Goal: Register for event/course

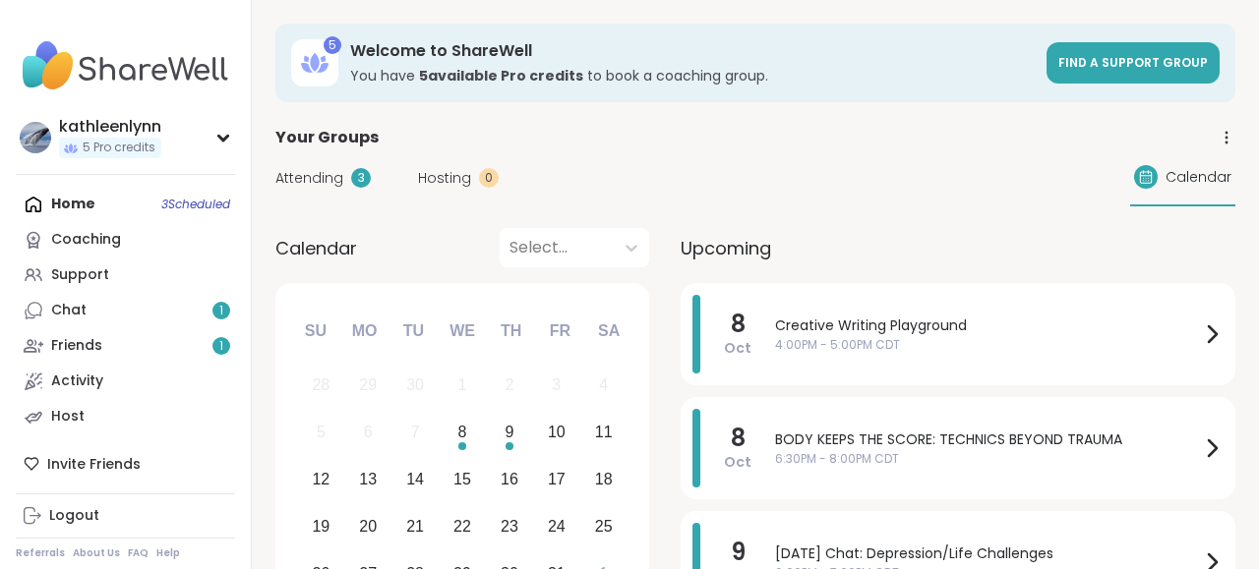
click at [135, 315] on link "Chat 1" at bounding box center [125, 310] width 219 height 35
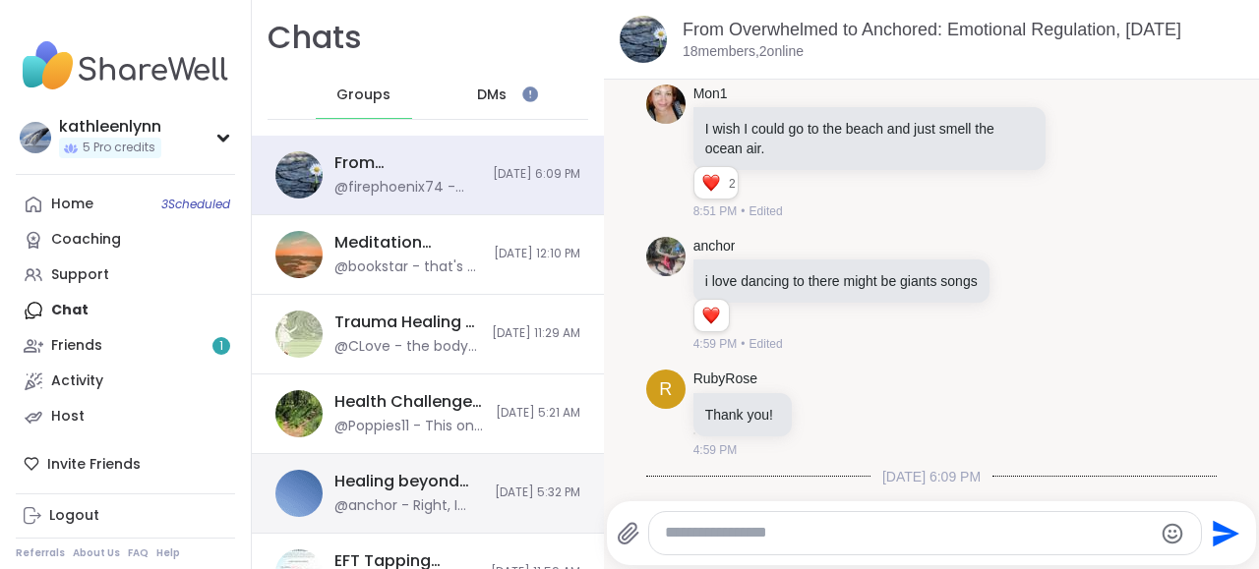
click at [389, 475] on div "Healing beyond Religion, [DATE]" at bounding box center [408, 482] width 148 height 22
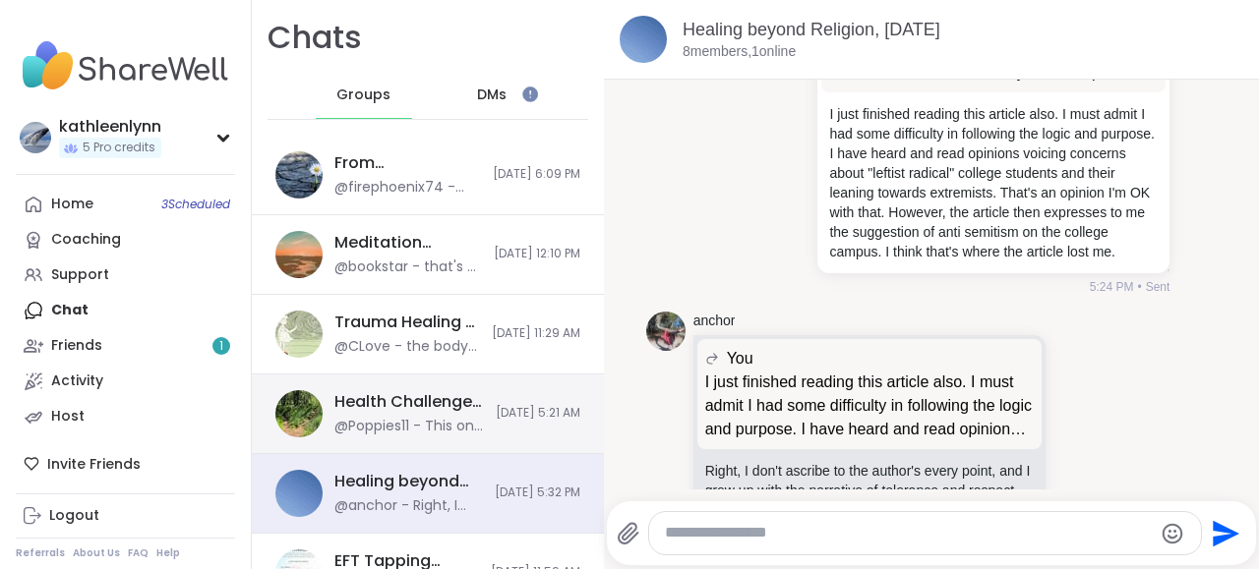
click at [414, 402] on div "Health Challenges and/or [MEDICAL_DATA], [DATE]" at bounding box center [408, 402] width 149 height 22
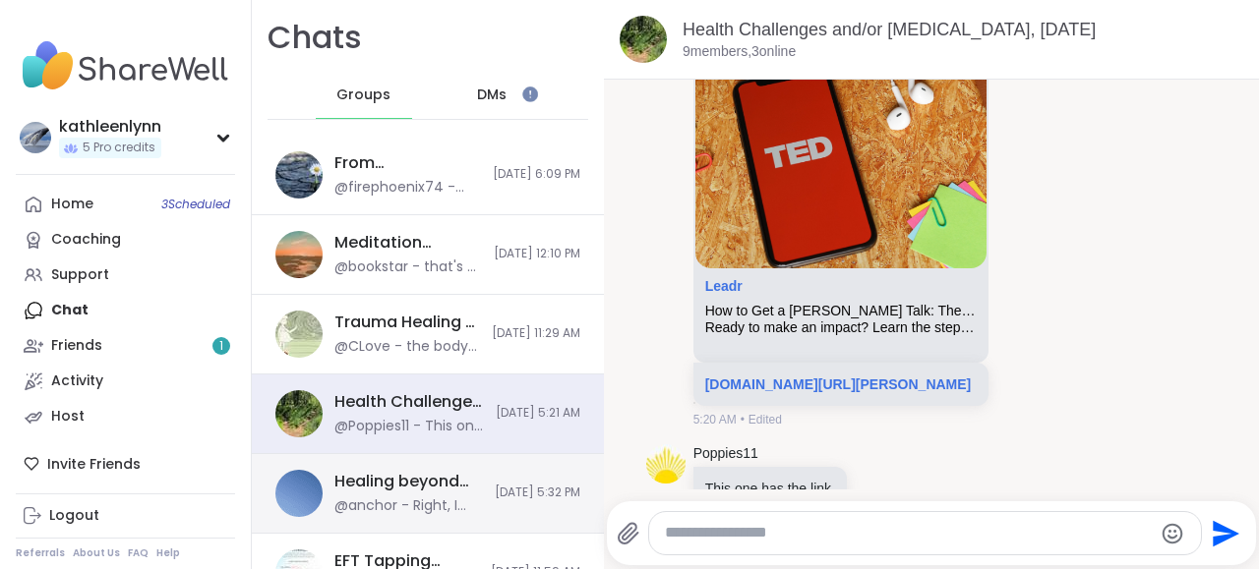
click at [390, 480] on div "Healing beyond Religion, [DATE]" at bounding box center [408, 482] width 148 height 22
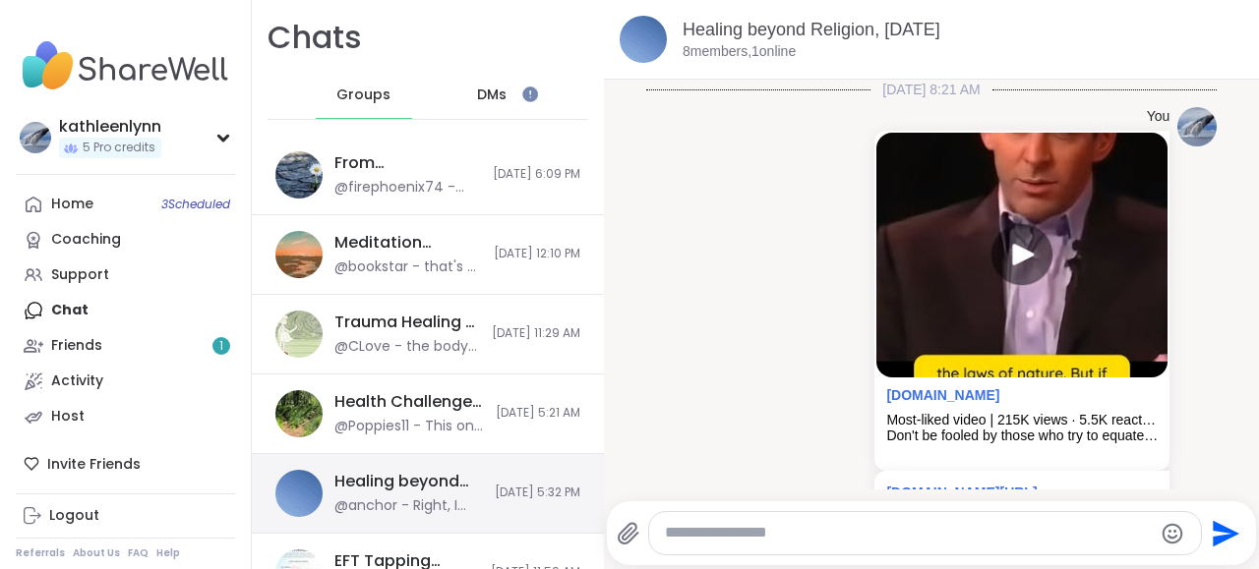
scroll to position [7183, 0]
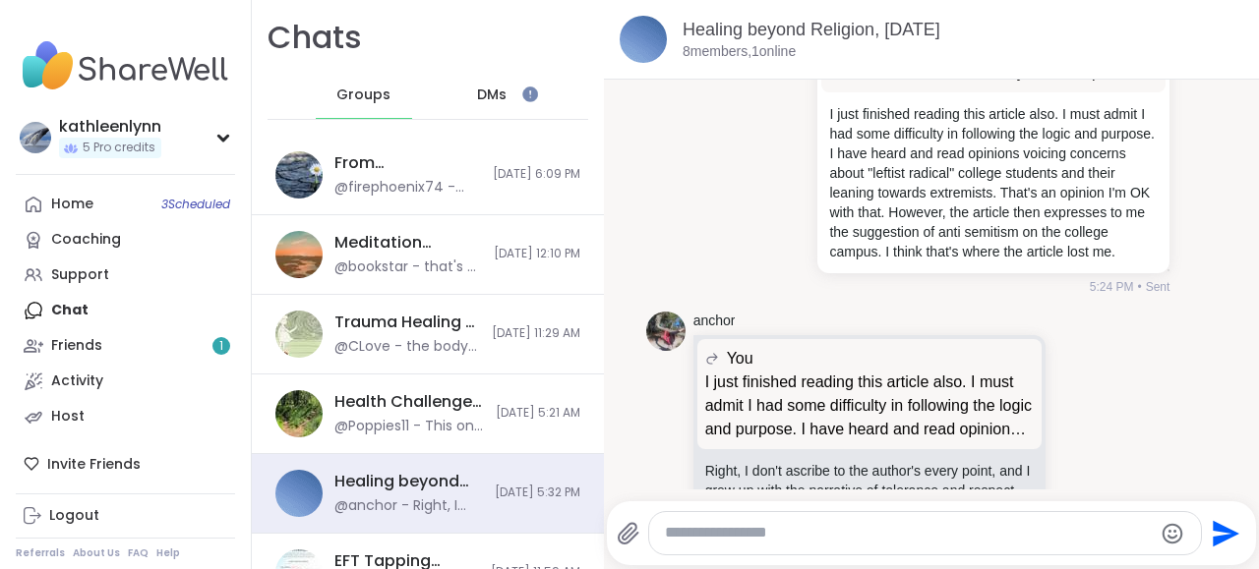
click at [707, 532] on textarea "Type your message" at bounding box center [908, 533] width 487 height 21
paste textarea "**********"
type textarea "**********"
click at [1222, 525] on icon "Send" at bounding box center [1228, 533] width 27 height 27
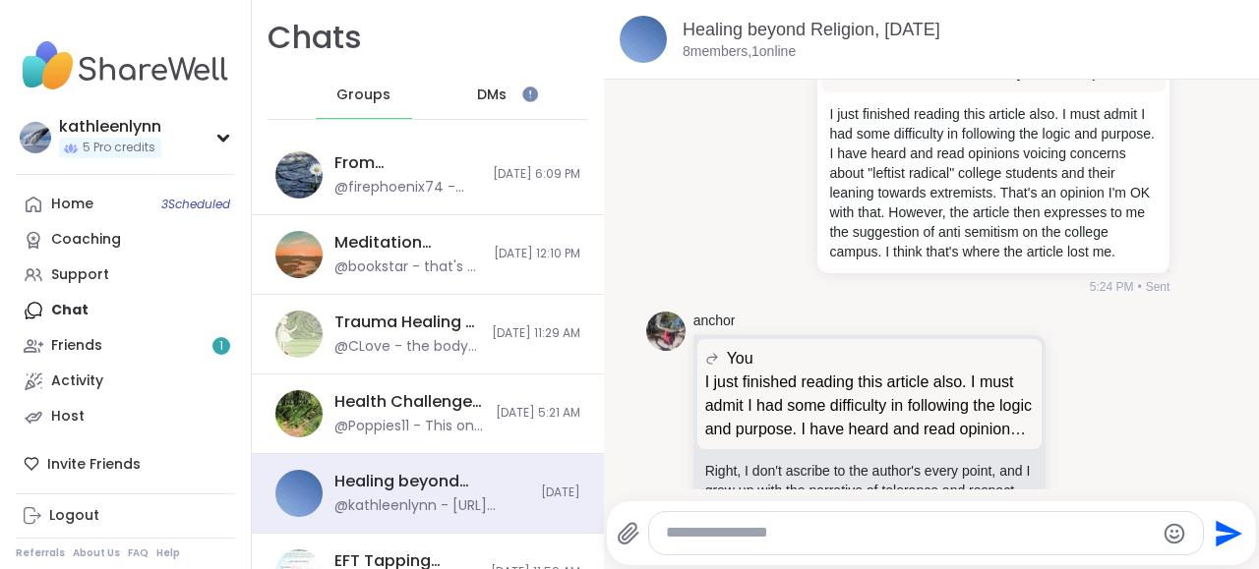
scroll to position [7307, 0]
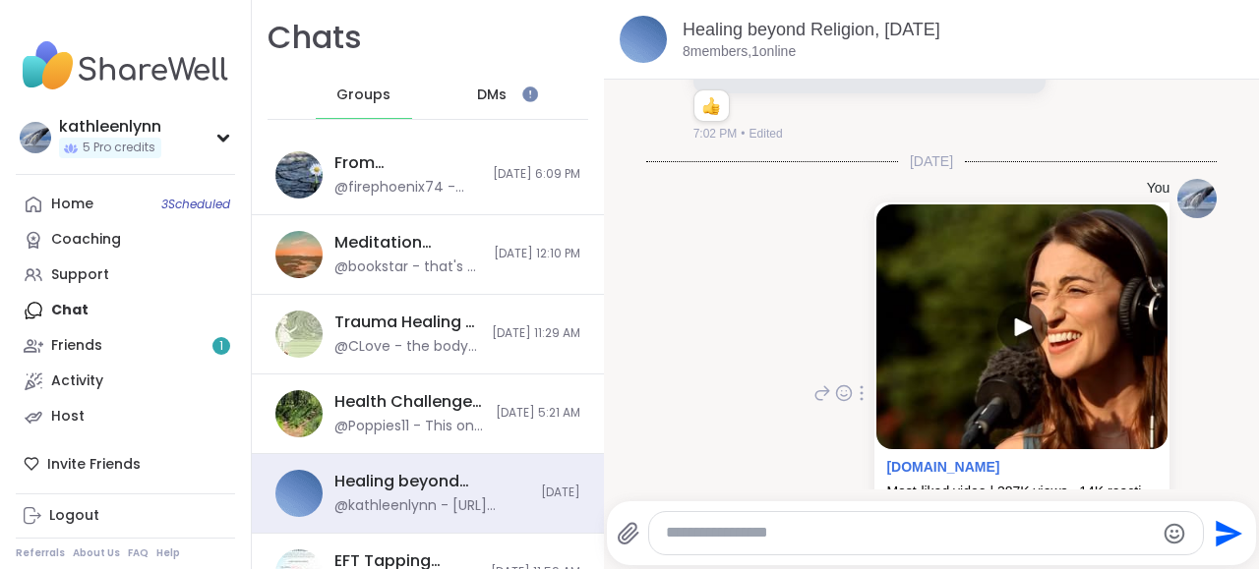
scroll to position [7648, 0]
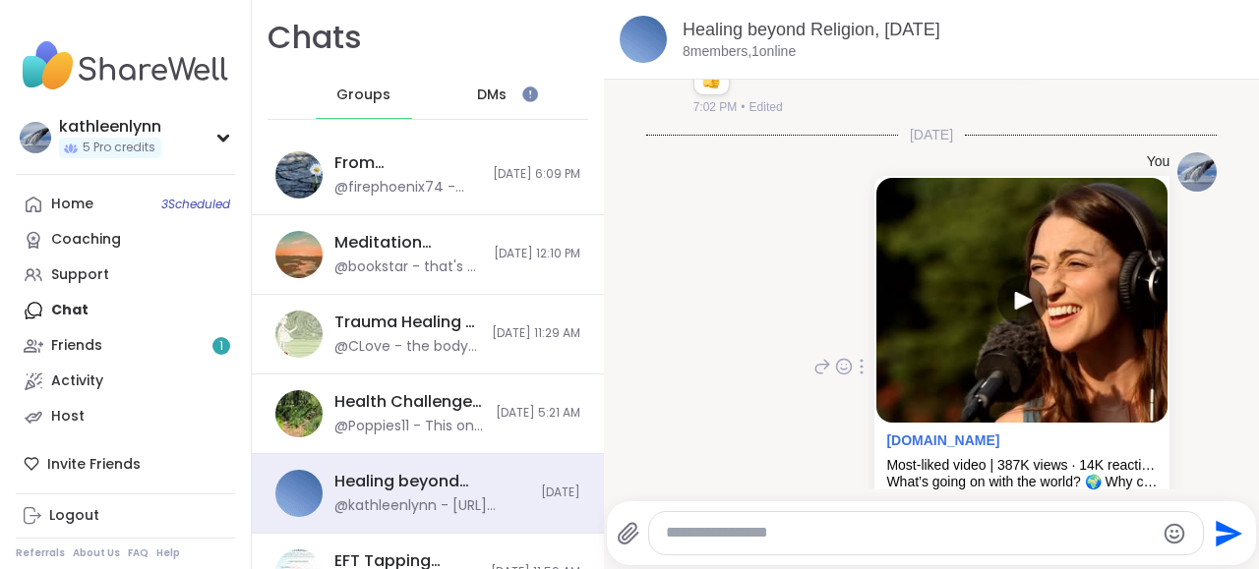
click at [1171, 194] on div "You [DOMAIN_NAME] Most-liked video | 387K views · 14K reactions | What’s going …" at bounding box center [931, 367] width 571 height 445
click at [819, 360] on icon at bounding box center [823, 367] width 14 height 14
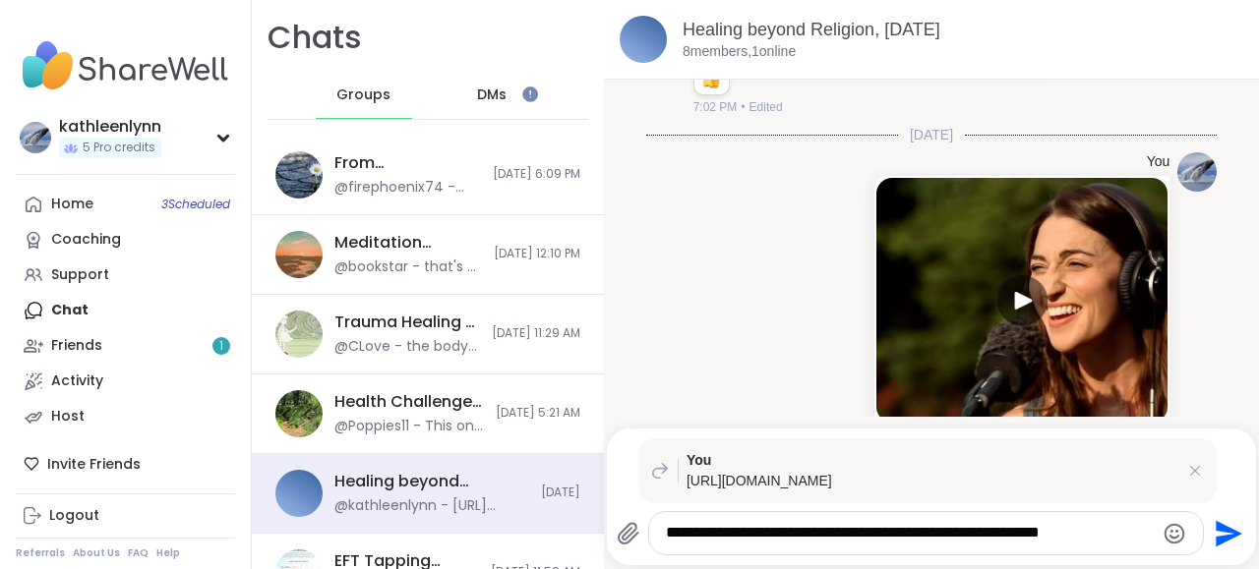
click at [817, 532] on textarea "**********" at bounding box center [910, 533] width 488 height 21
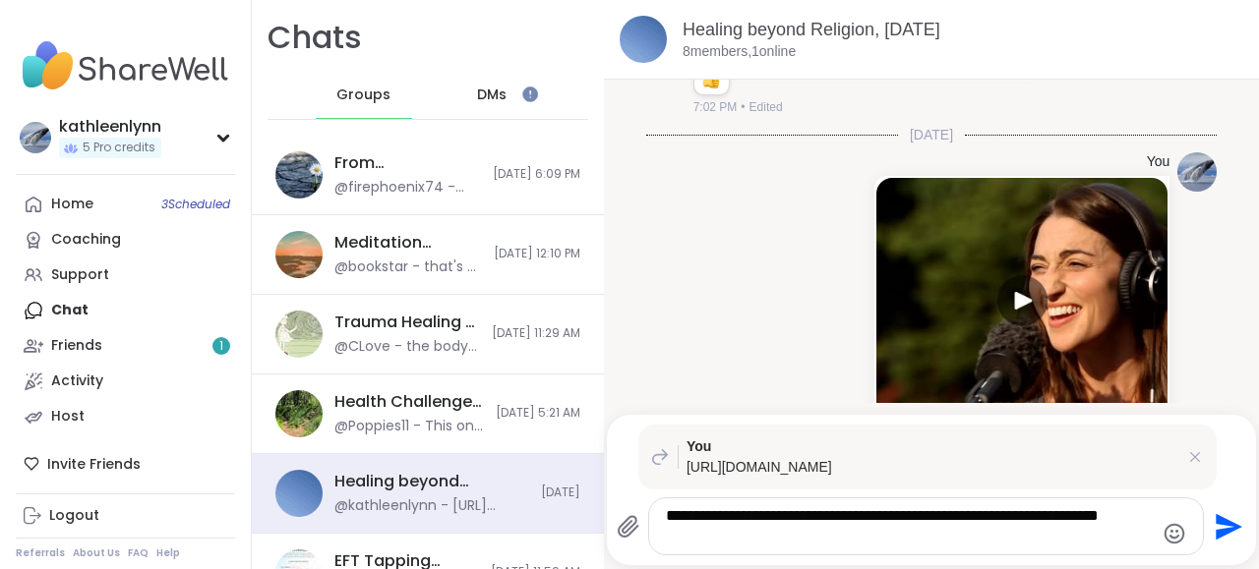
click at [1076, 514] on textarea "**********" at bounding box center [910, 526] width 488 height 40
type textarea "**********"
click at [1217, 524] on icon "Send" at bounding box center [1225, 526] width 31 height 31
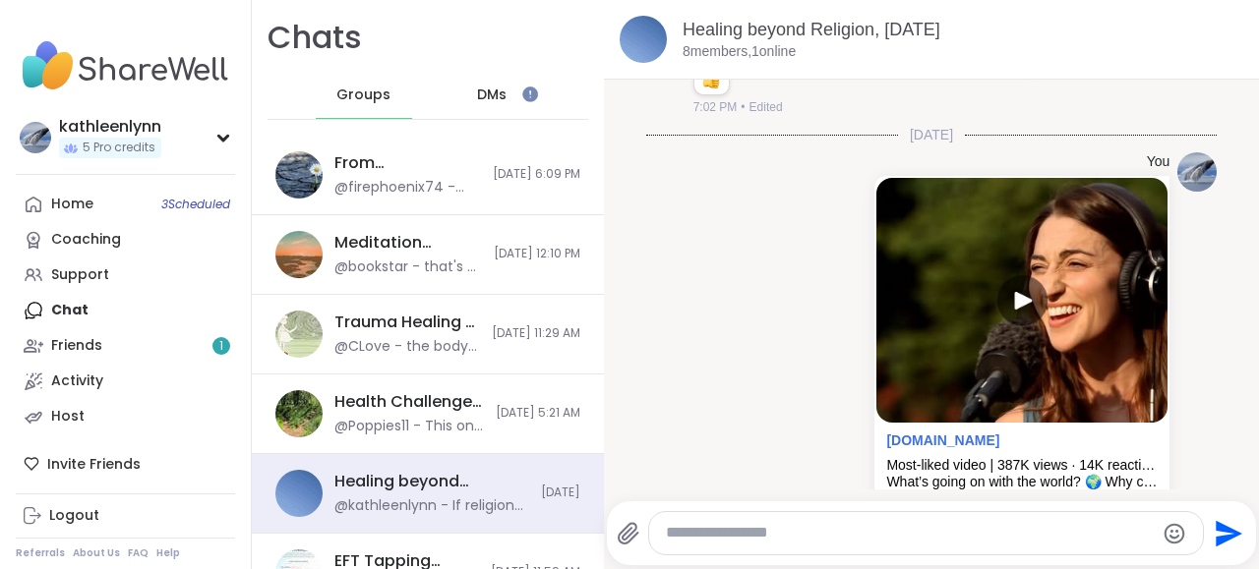
scroll to position [7863, 0]
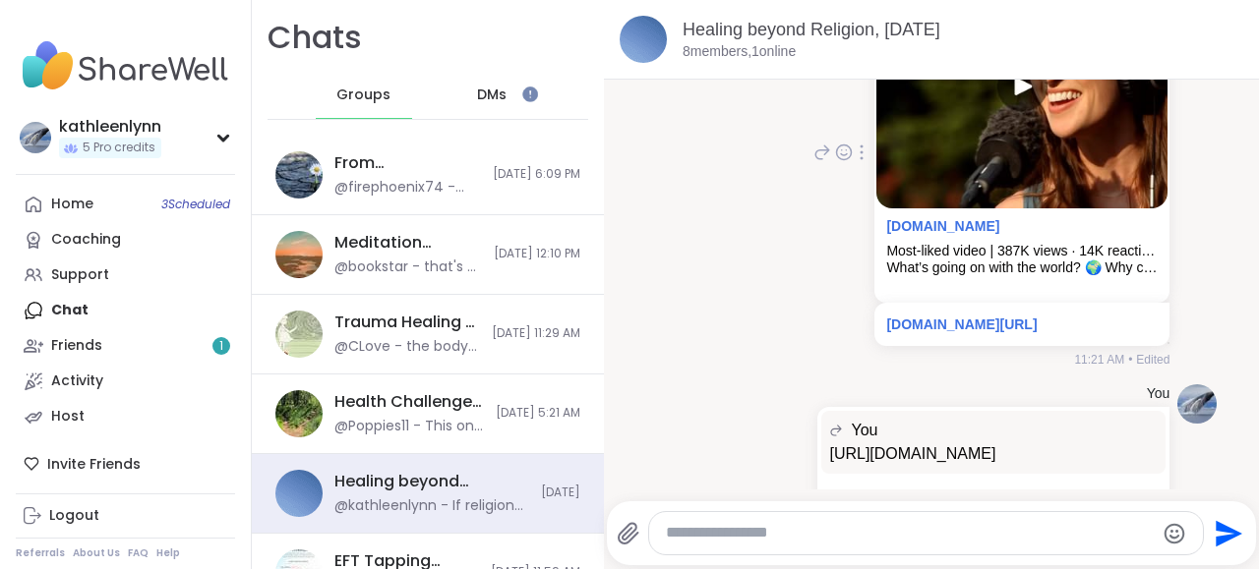
click at [831, 145] on div "You [DOMAIN_NAME] Most-liked video | 387K views · 14K reactions | What’s going …" at bounding box center [989, 153] width 360 height 430
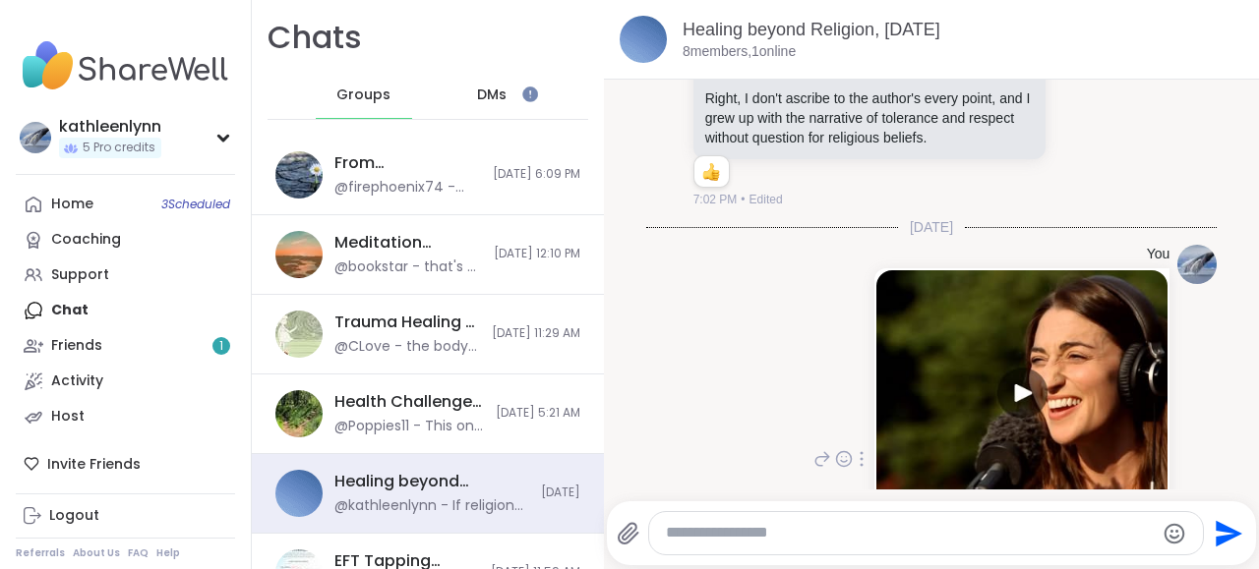
scroll to position [7548, 0]
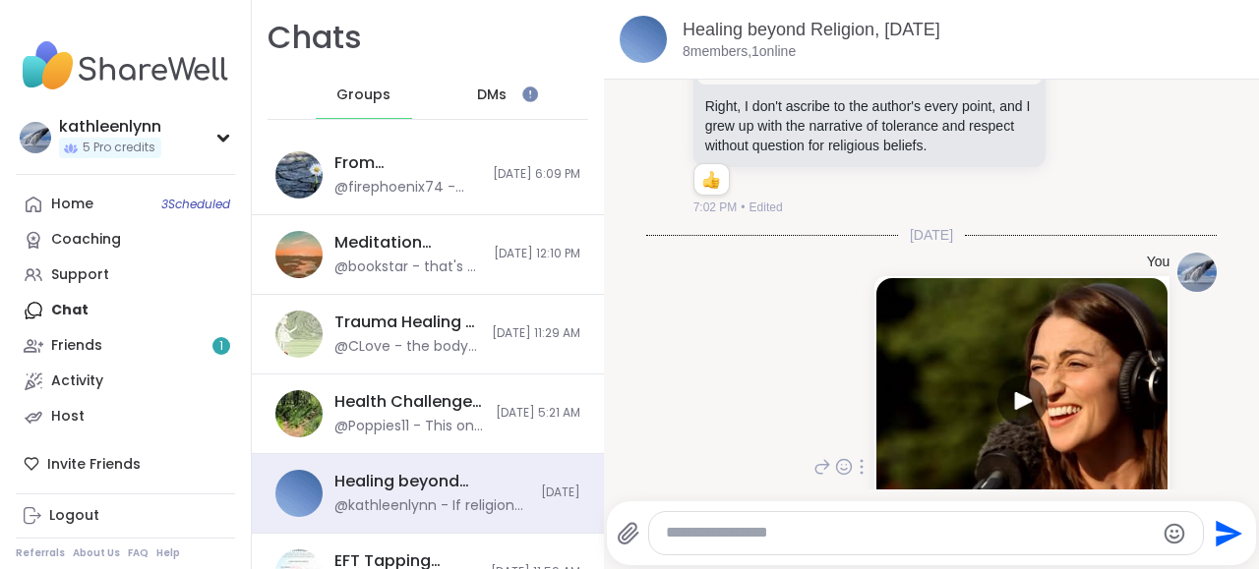
click at [1024, 303] on img at bounding box center [1021, 400] width 291 height 245
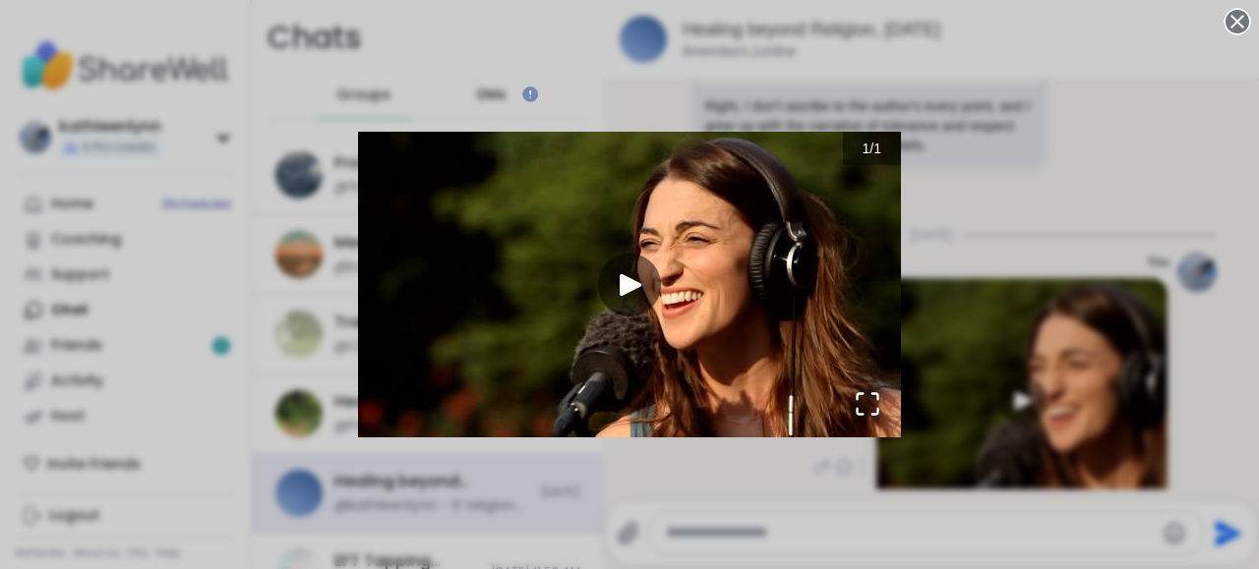
click at [619, 289] on img "Go to Slide 1" at bounding box center [629, 285] width 543 height 306
click at [623, 288] on img "Go to Slide 1" at bounding box center [629, 285] width 543 height 306
click at [968, 135] on div "1 / 1" at bounding box center [629, 284] width 1259 height 569
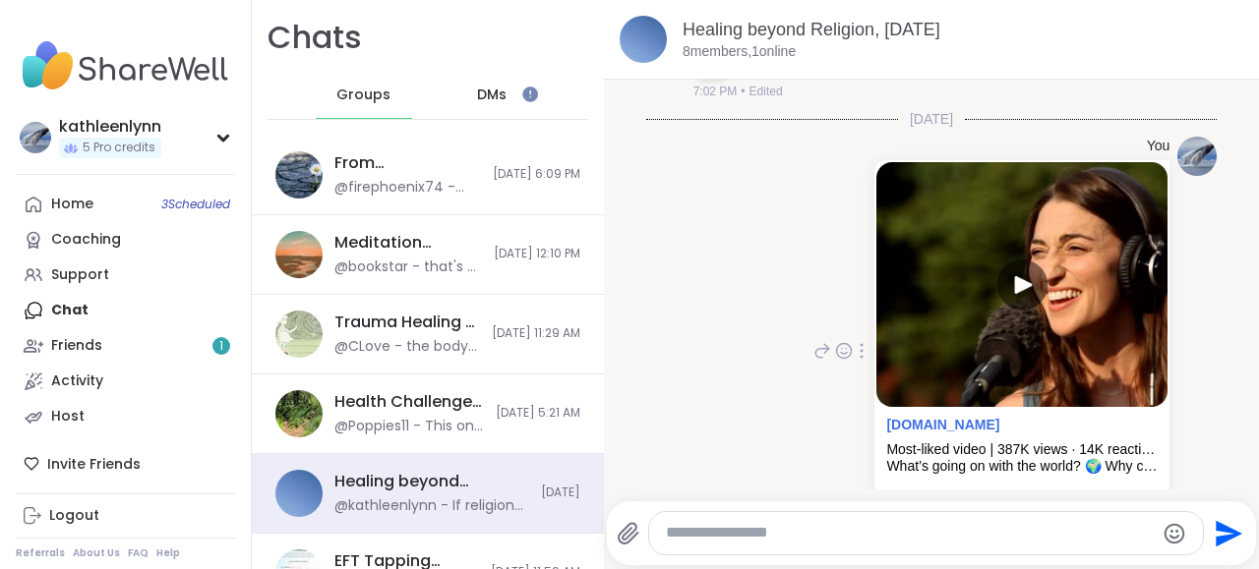
scroll to position [7674, 0]
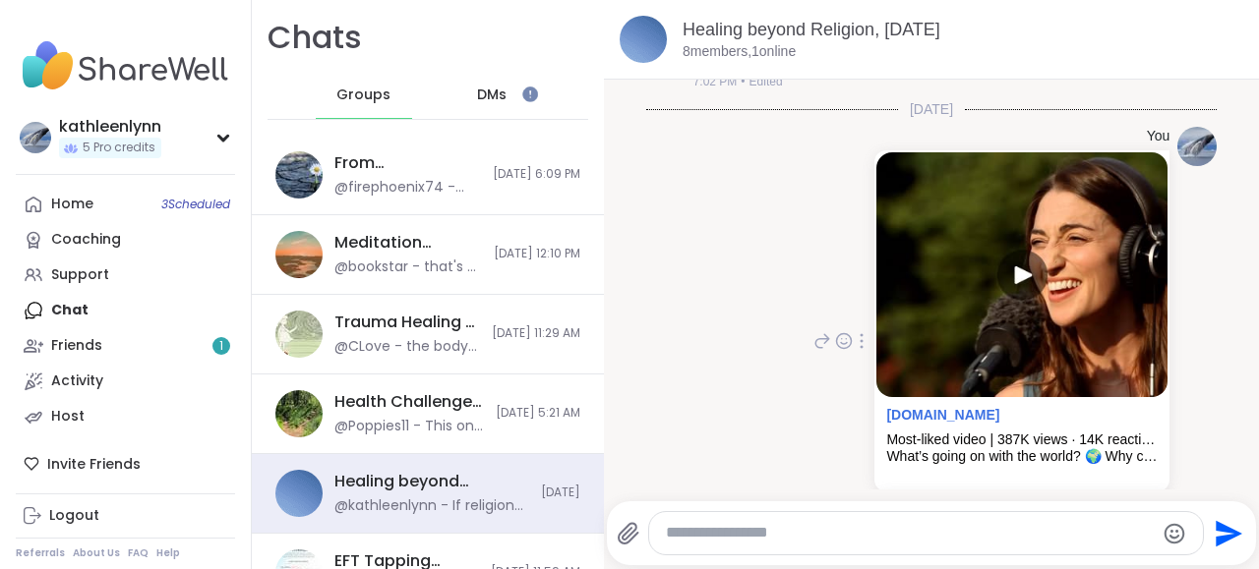
click at [992, 505] on link "[DOMAIN_NAME][URL]" at bounding box center [961, 513] width 150 height 16
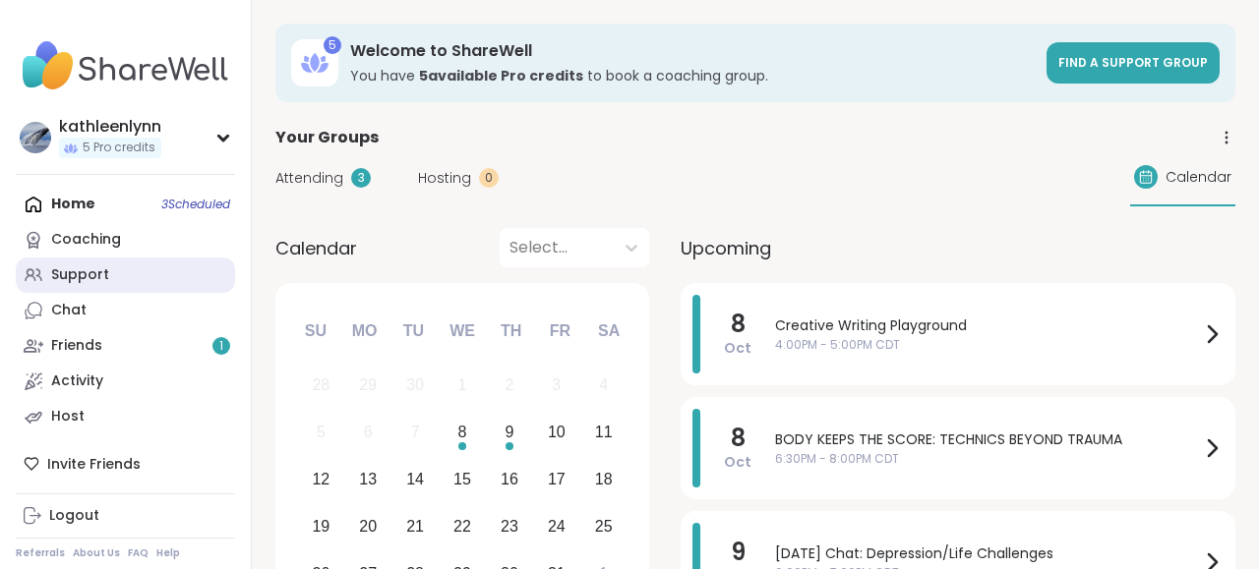
click at [88, 269] on div "Support" at bounding box center [80, 276] width 58 height 20
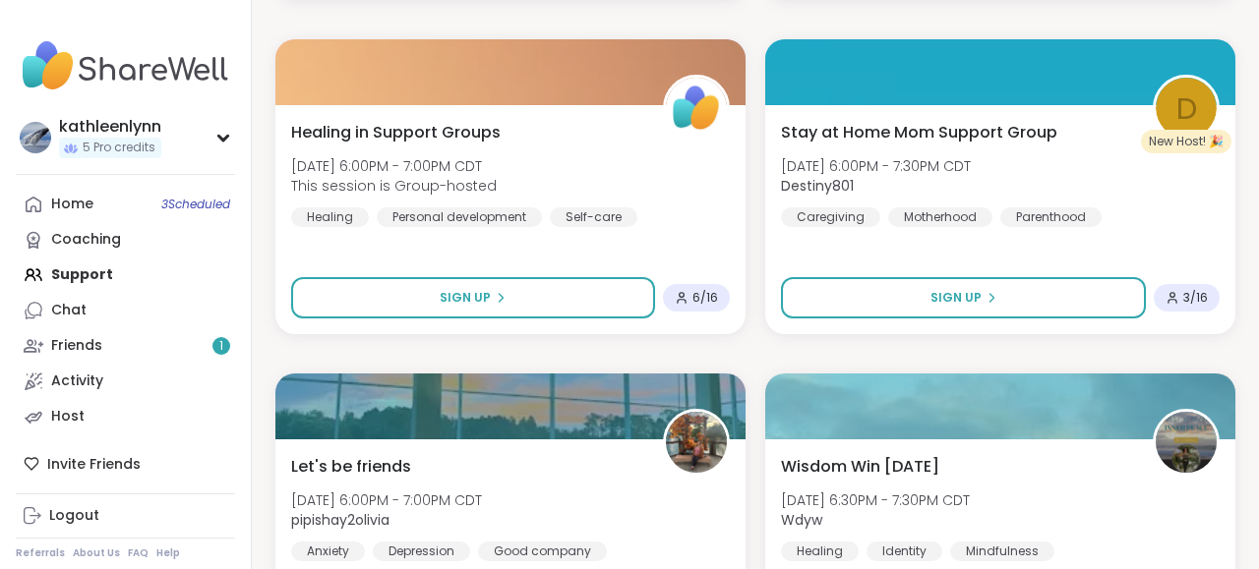
scroll to position [5871, 0]
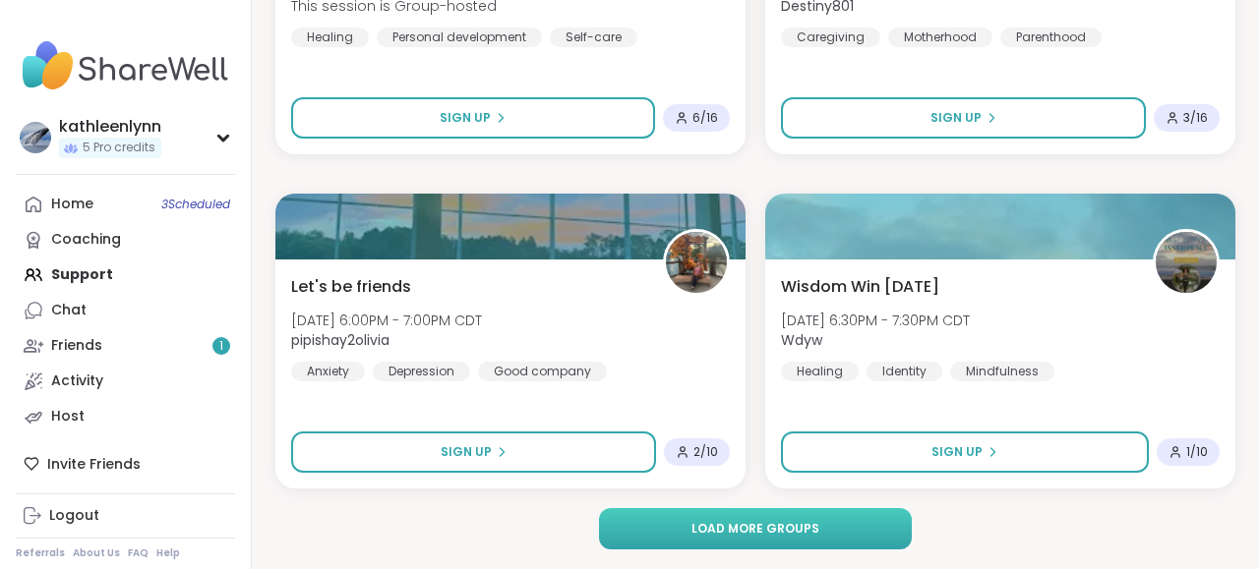
click at [733, 520] on button "Load more groups" at bounding box center [755, 528] width 312 height 41
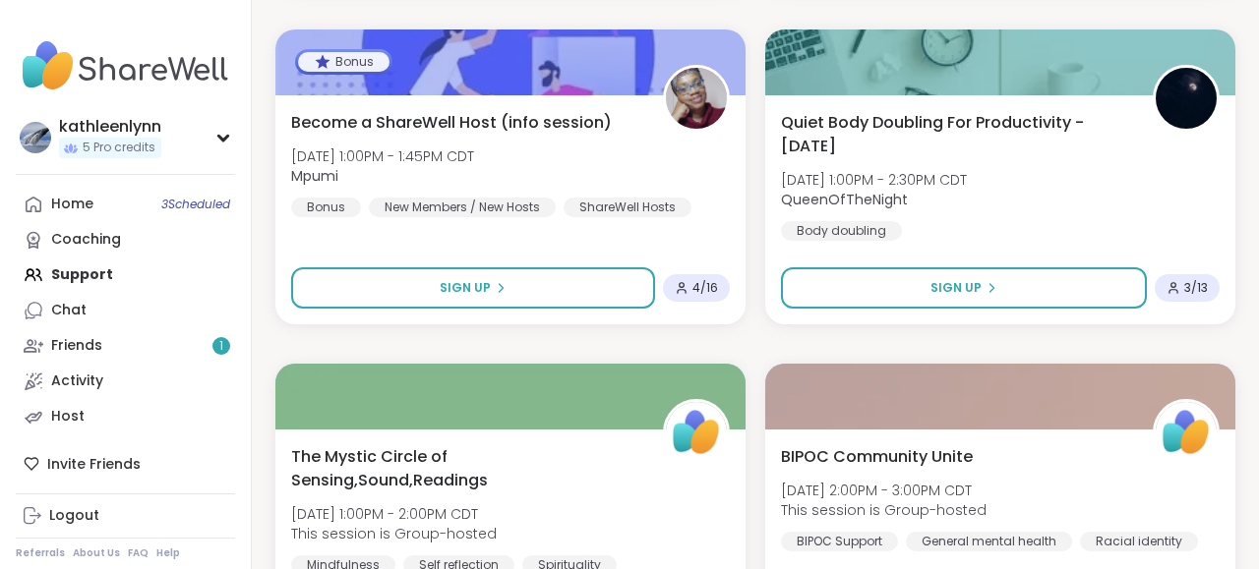
scroll to position [11889, 0]
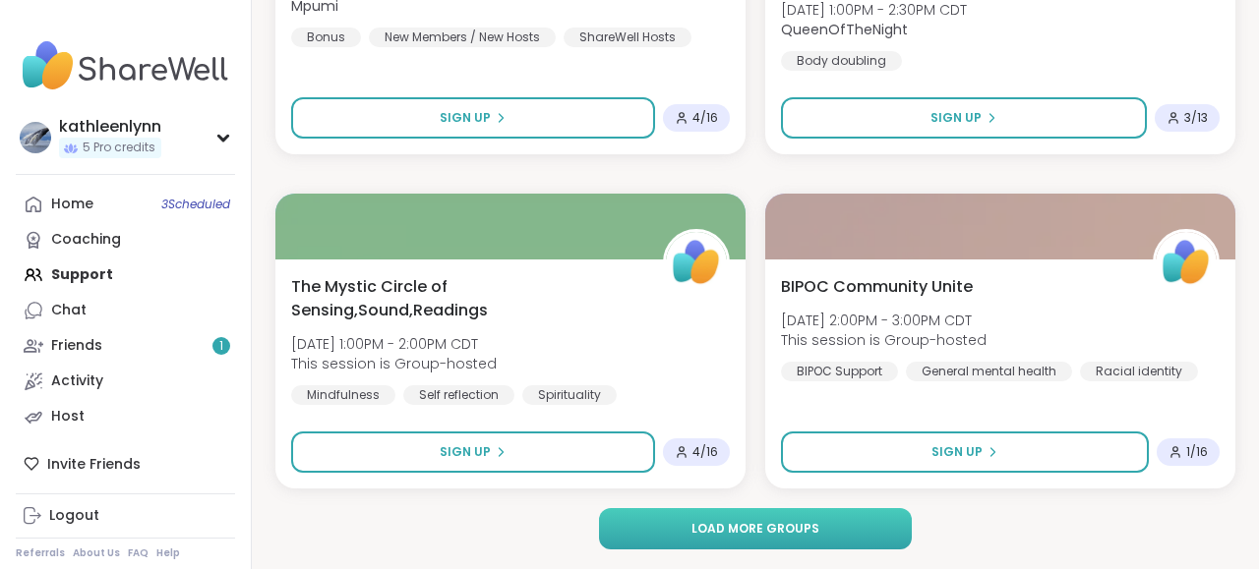
click at [723, 530] on span "Load more groups" at bounding box center [755, 529] width 128 height 18
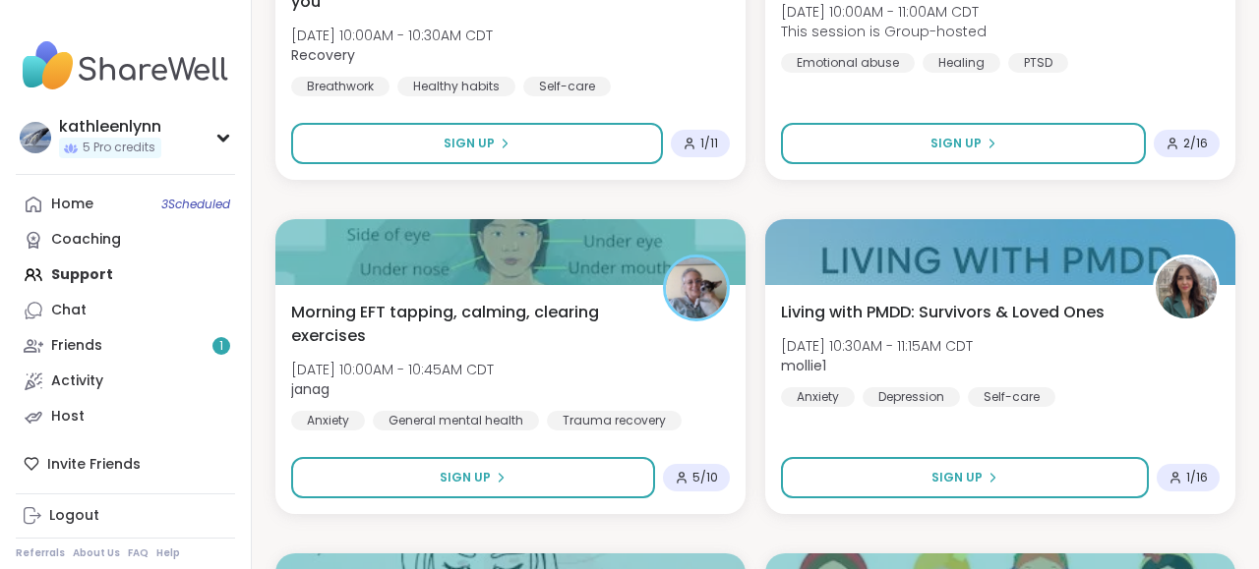
scroll to position [17191, 0]
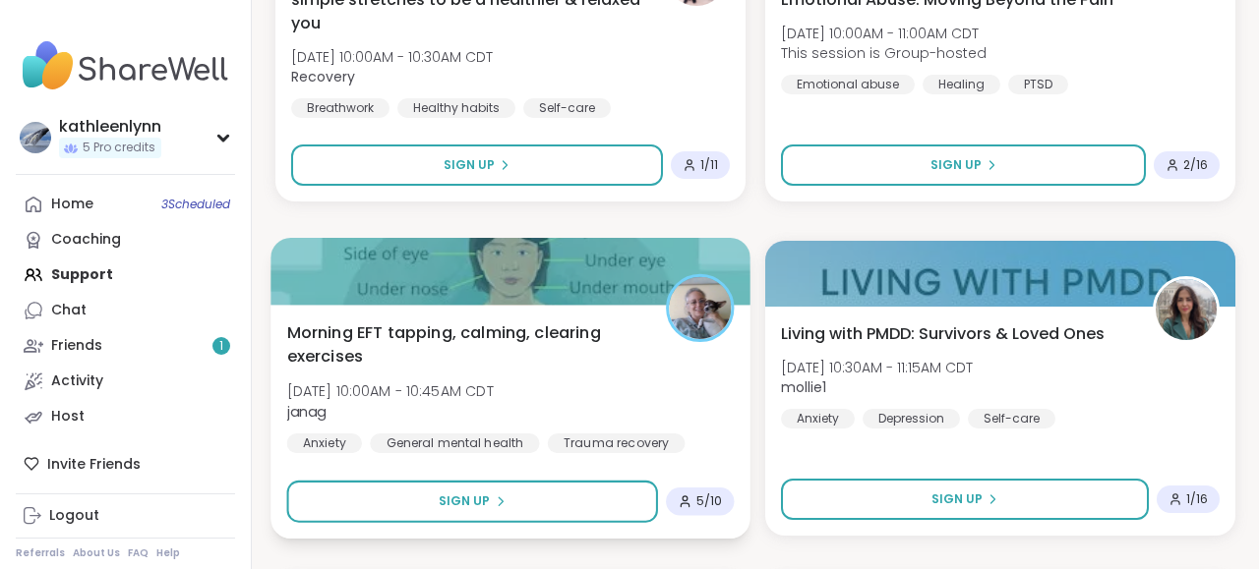
click at [699, 502] on span "5 / 10" at bounding box center [709, 502] width 27 height 16
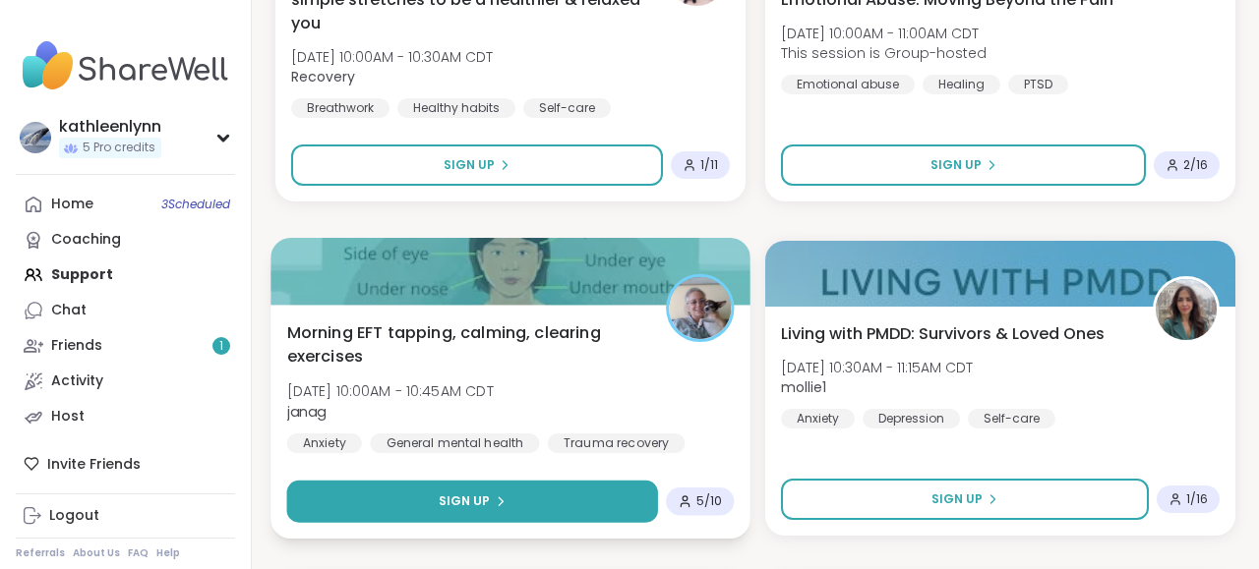
click at [501, 497] on icon at bounding box center [501, 502] width 12 height 12
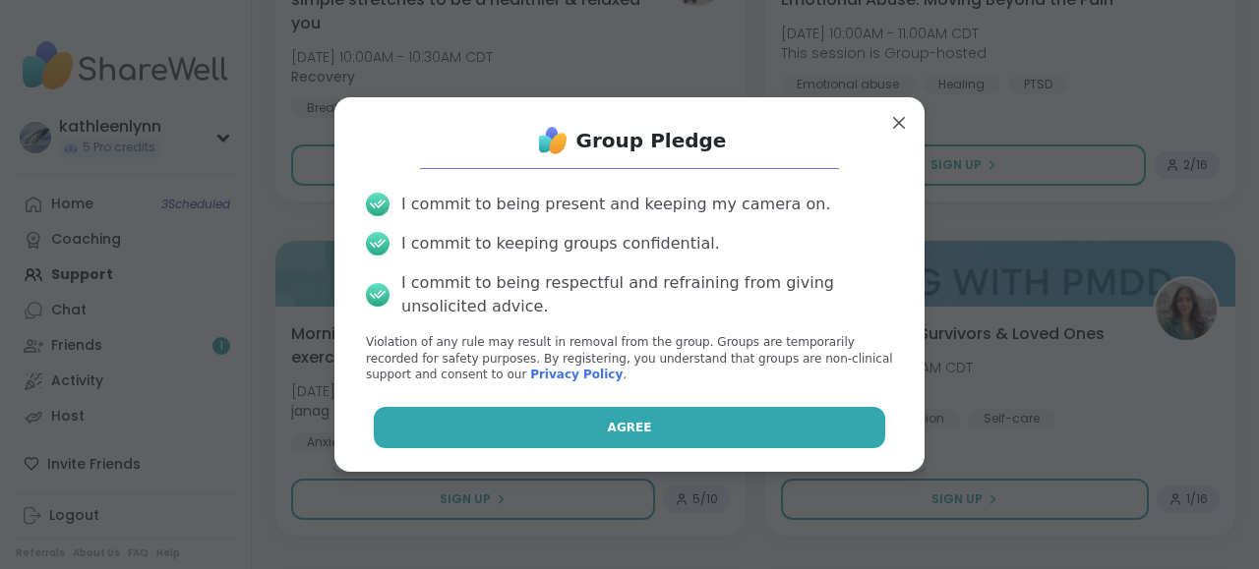
click at [576, 416] on button "Agree" at bounding box center [630, 427] width 512 height 41
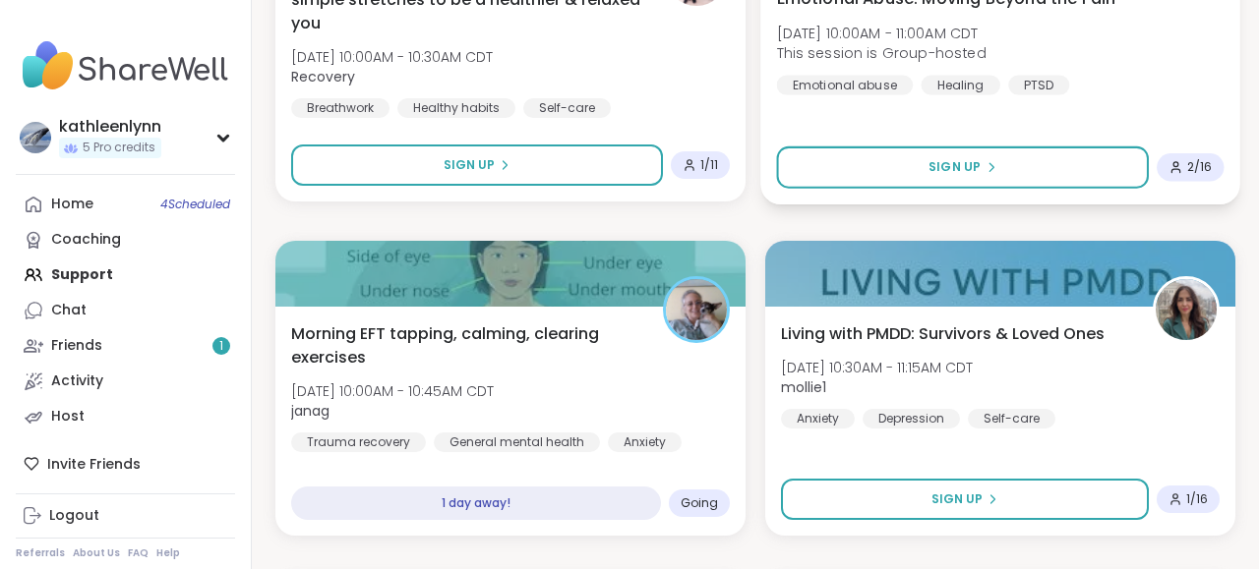
click at [902, 93] on div "Emotional abuse" at bounding box center [845, 85] width 137 height 20
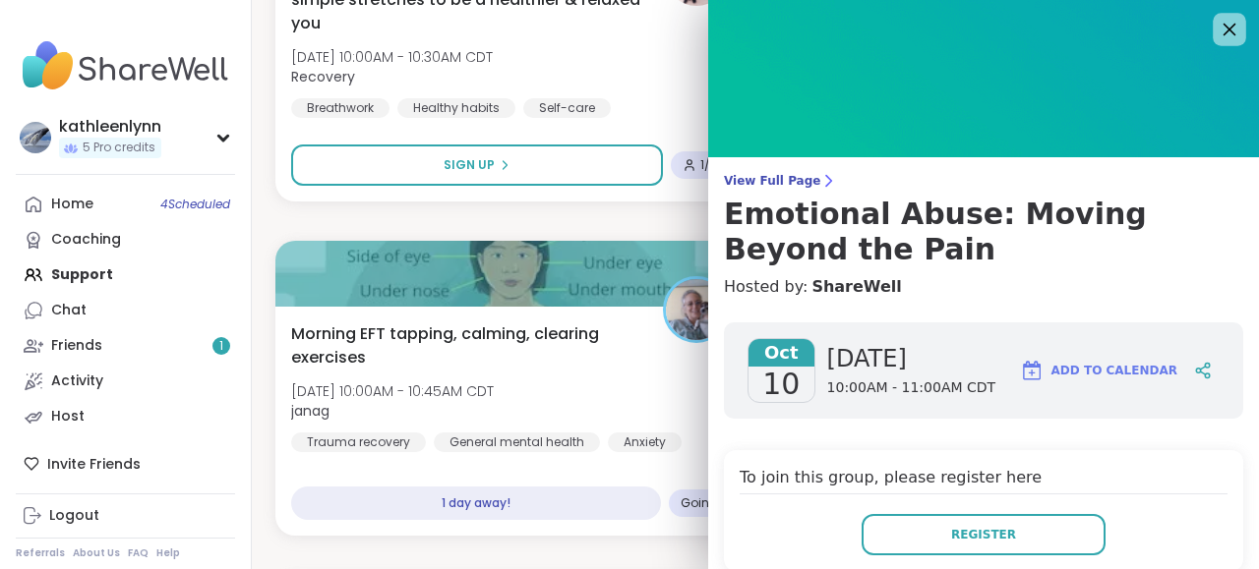
click at [1229, 30] on icon at bounding box center [1229, 30] width 13 height 13
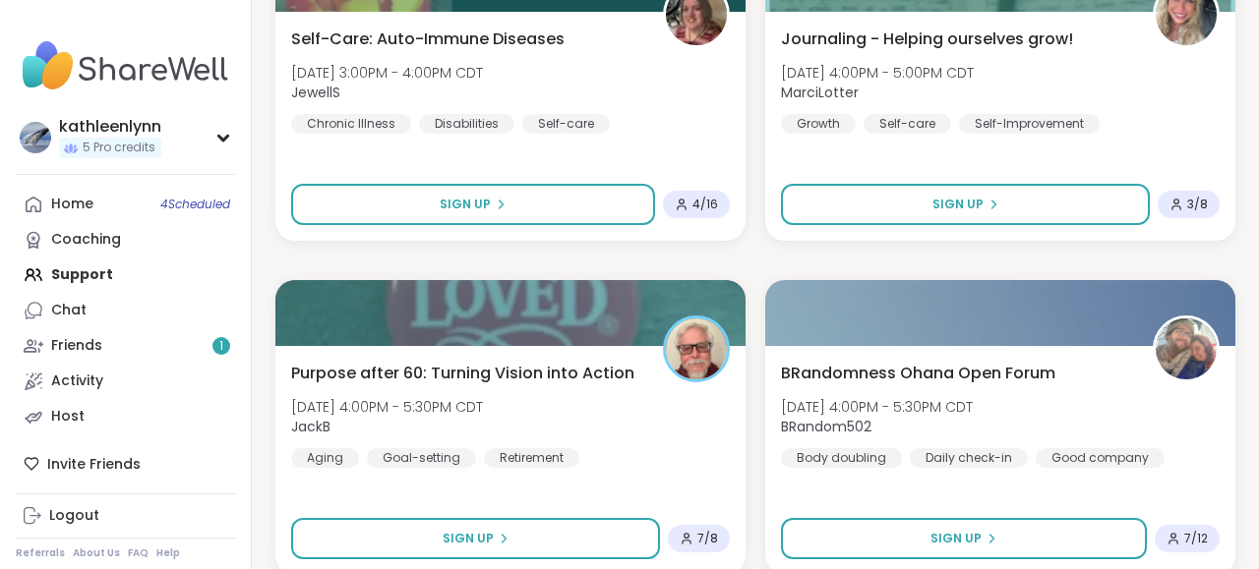
scroll to position [12896, 0]
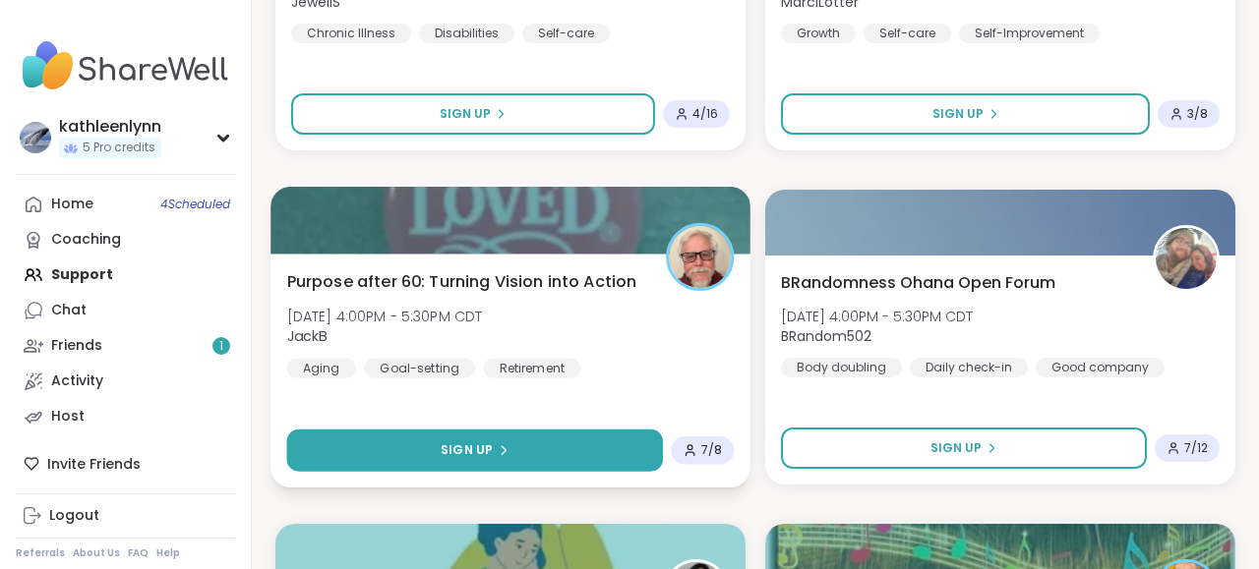
click at [582, 451] on button "Sign Up" at bounding box center [475, 451] width 377 height 42
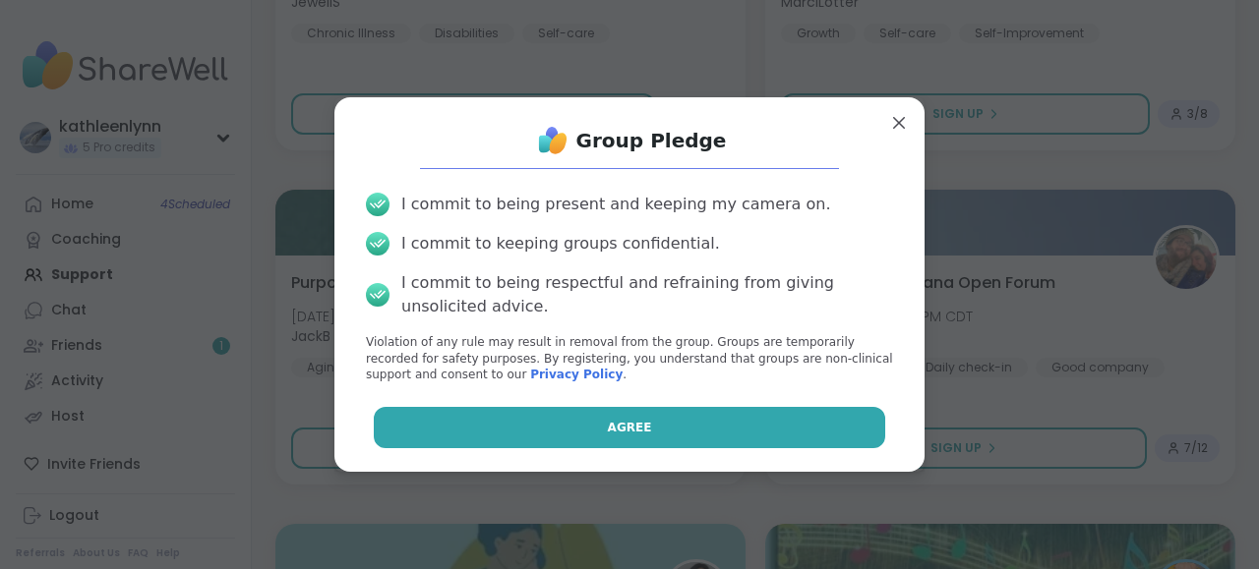
click at [603, 416] on button "Agree" at bounding box center [630, 427] width 512 height 41
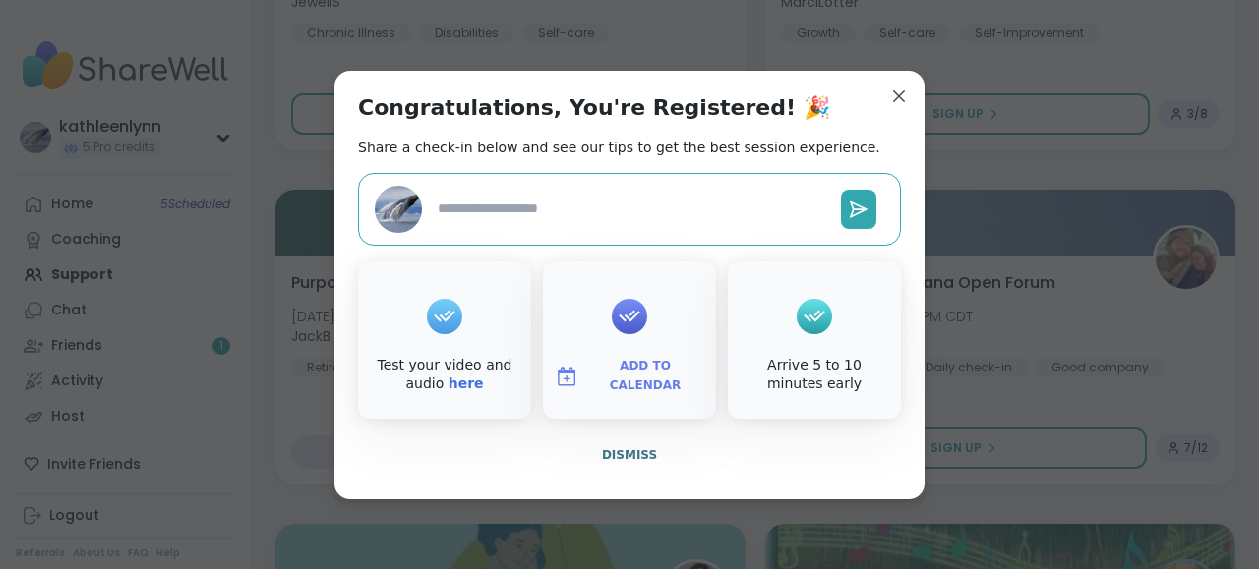
type textarea "*"
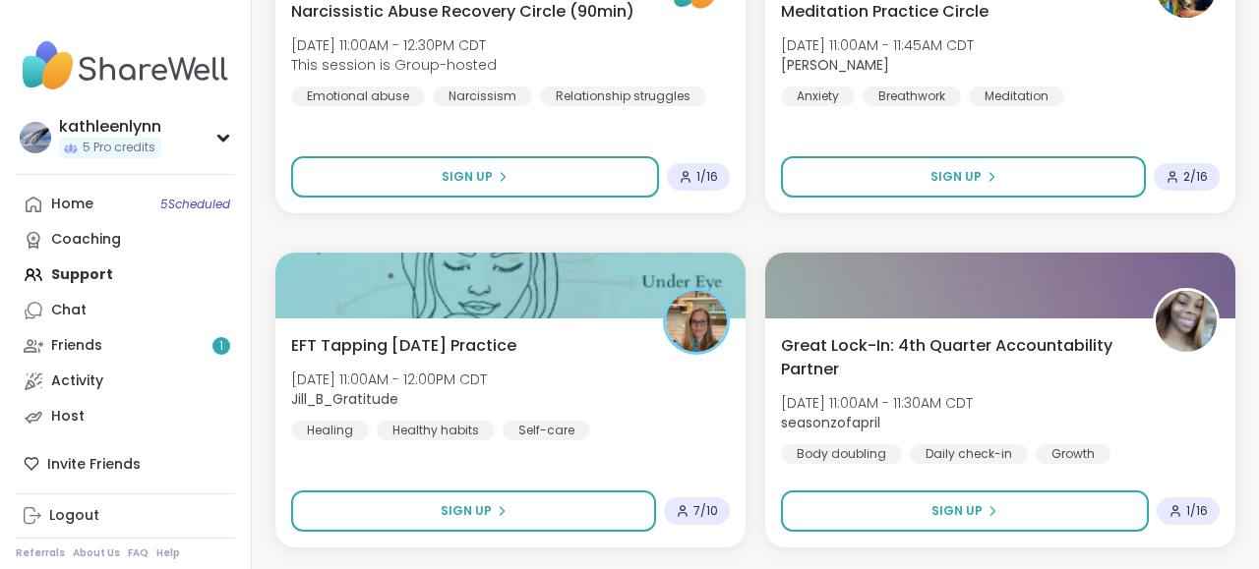
scroll to position [10543, 0]
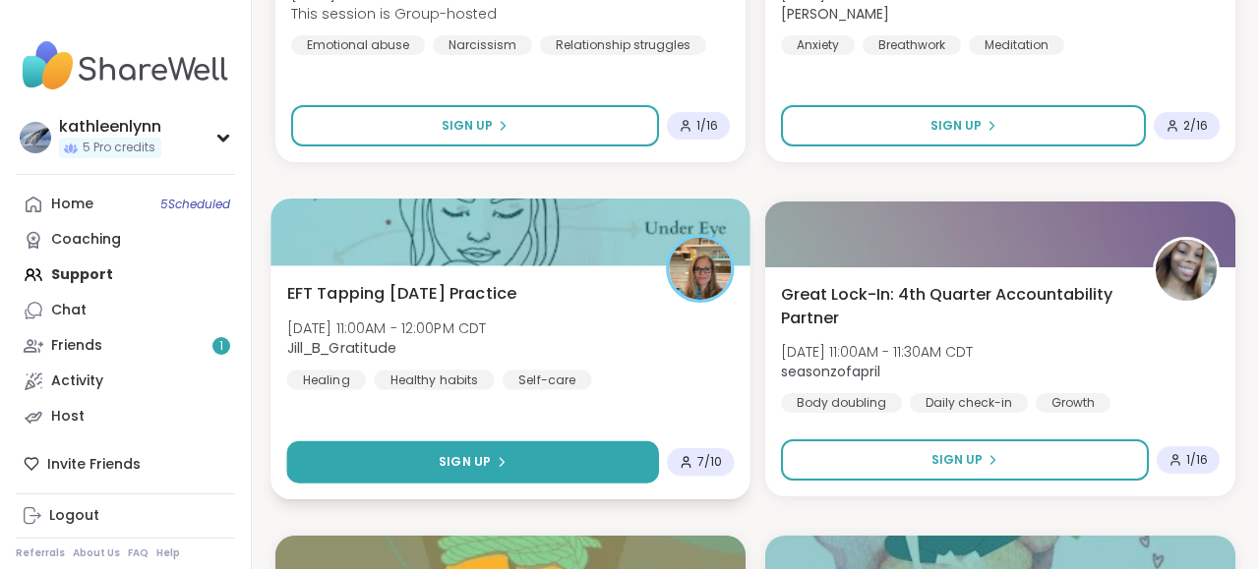
click at [507, 459] on button "Sign Up" at bounding box center [473, 463] width 372 height 42
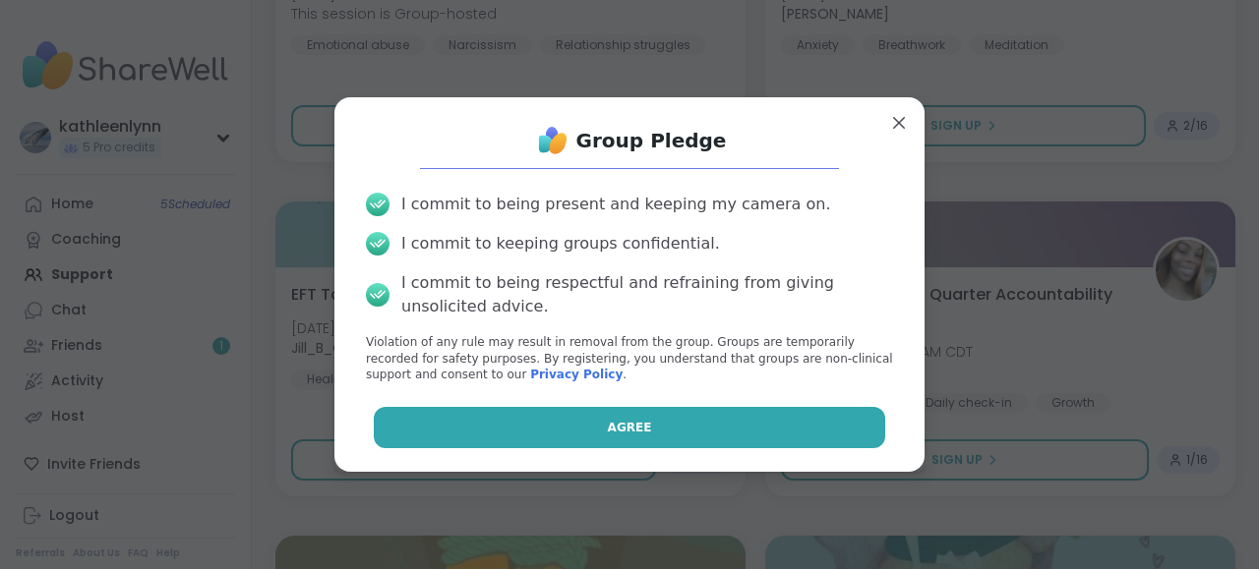
click at [543, 423] on button "Agree" at bounding box center [630, 427] width 512 height 41
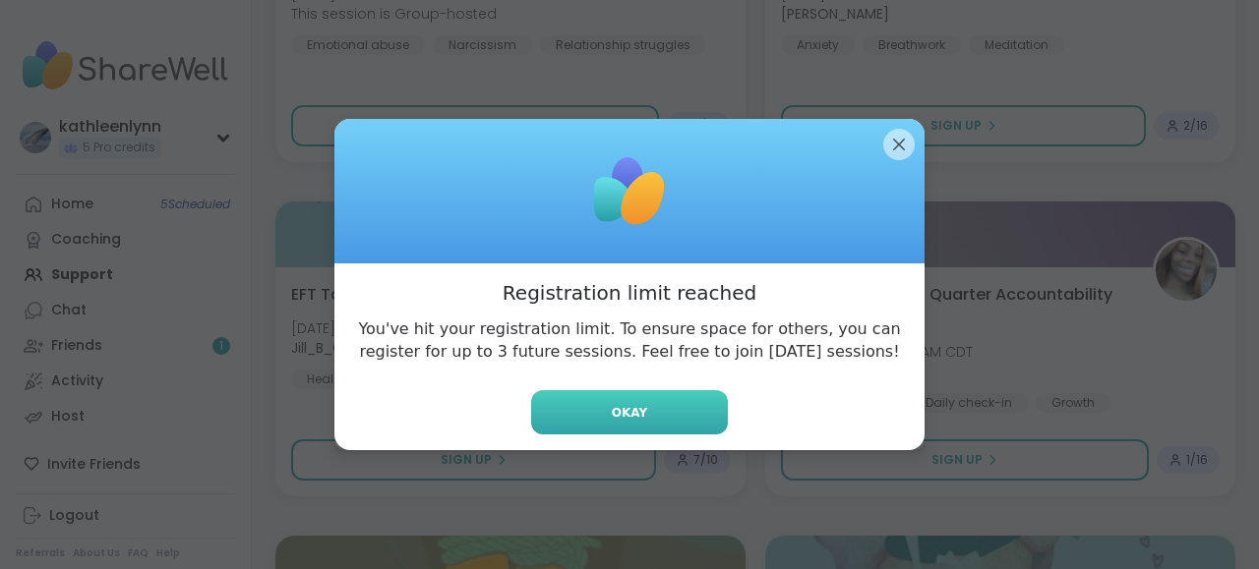
click at [650, 419] on button "Okay" at bounding box center [629, 412] width 197 height 44
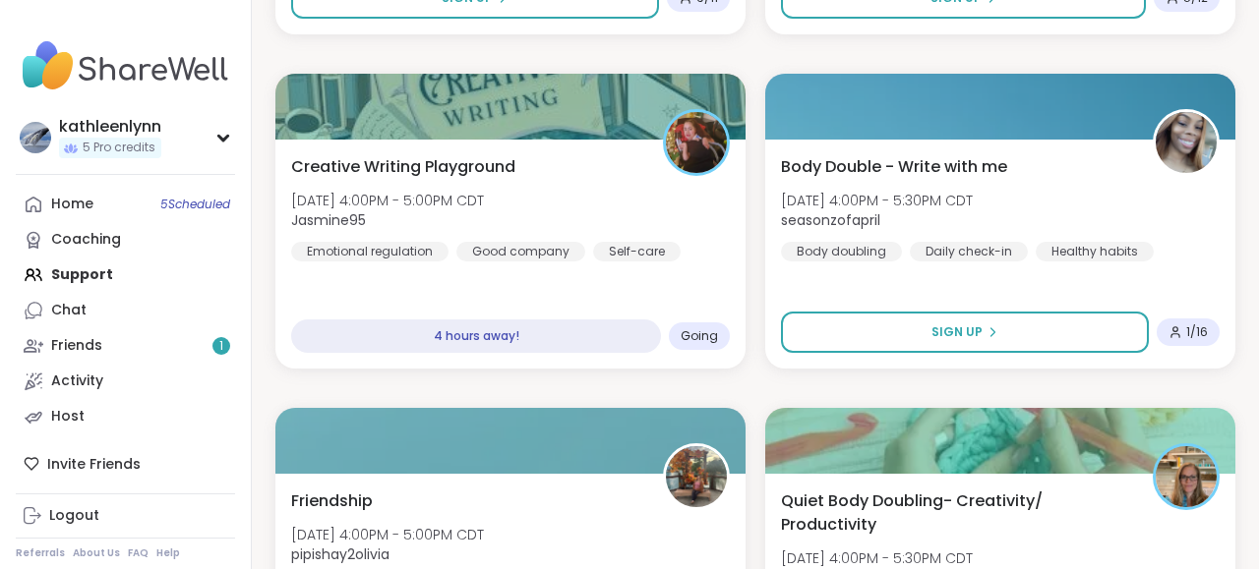
scroll to position [4254, 0]
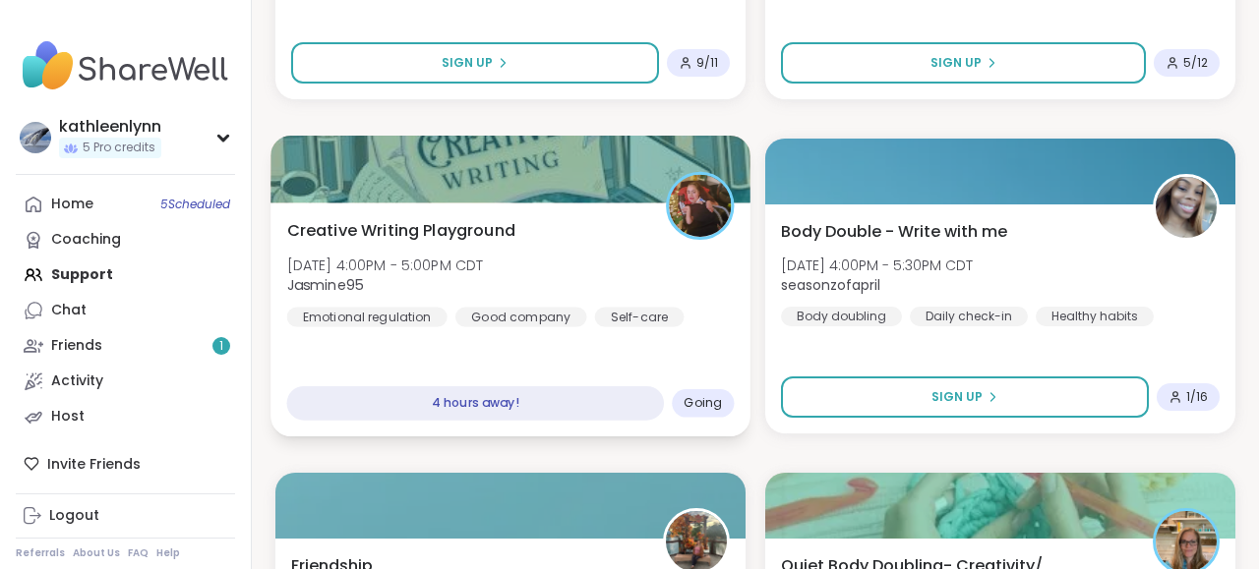
click at [520, 191] on div at bounding box center [510, 169] width 480 height 67
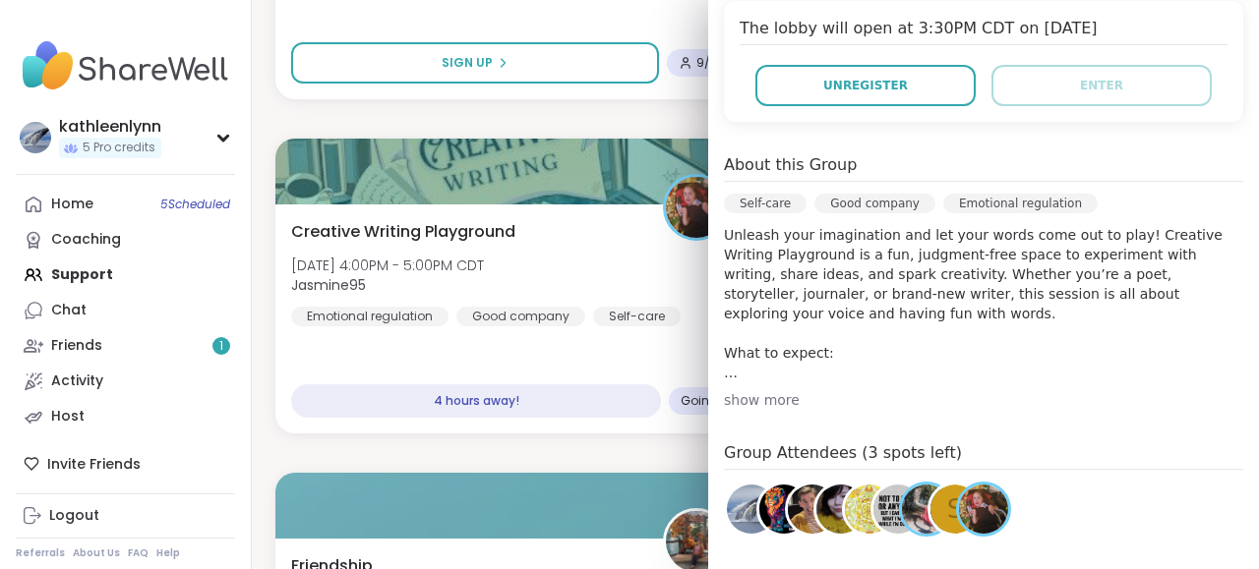
scroll to position [527, 0]
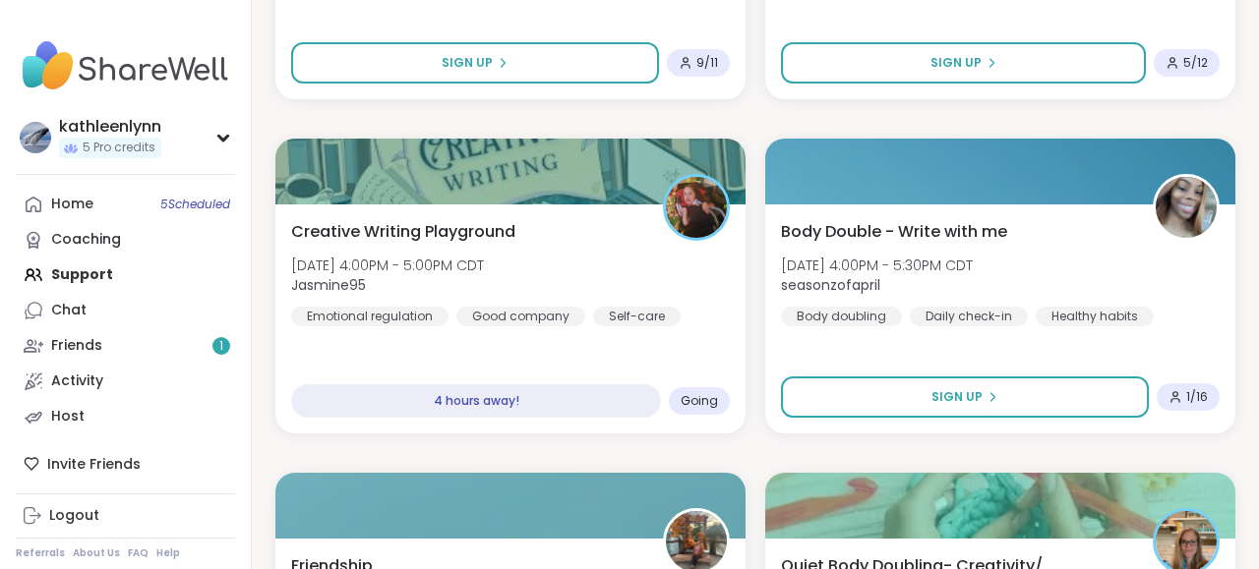
click at [194, 16] on nav "kathleenlynn 5 Pro credits Profile Membership Settings Help Home 5 Scheduled Co…" at bounding box center [126, 295] width 252 height 590
